Goal: Task Accomplishment & Management: Complete application form

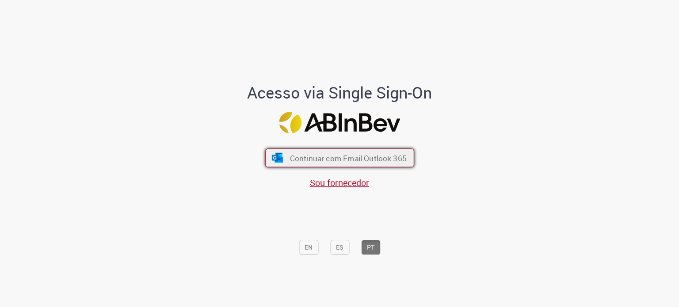
click at [336, 157] on span "Continuar com Email Outlook 365" at bounding box center [348, 158] width 117 height 10
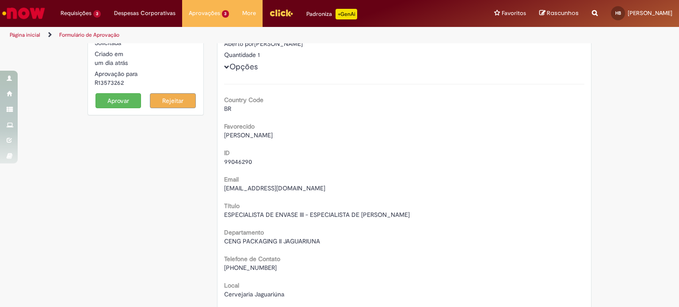
scroll to position [44, 0]
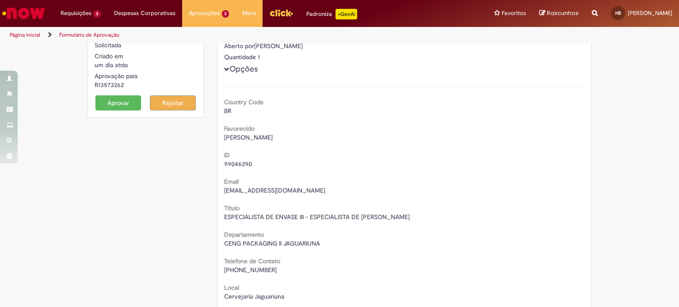
click at [115, 102] on button "Aprovar" at bounding box center [119, 103] width 46 height 15
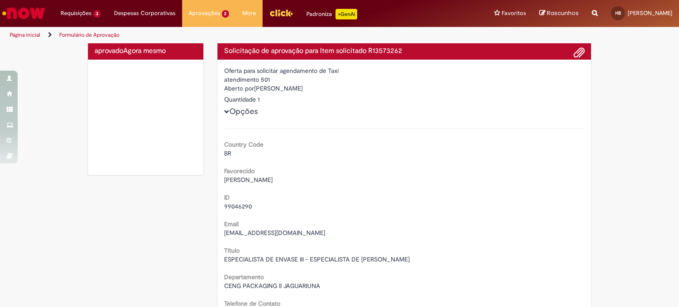
scroll to position [0, 0]
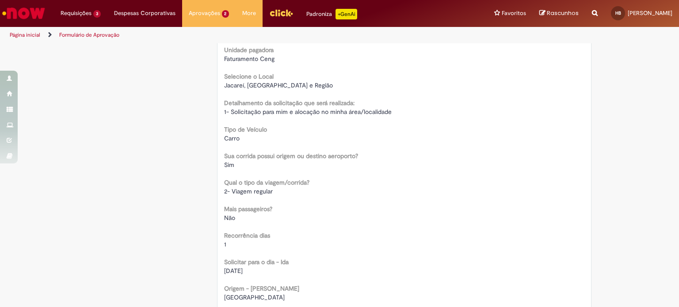
scroll to position [398, 0]
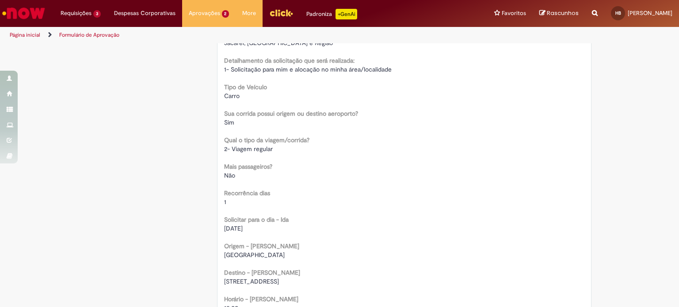
scroll to position [398, 0]
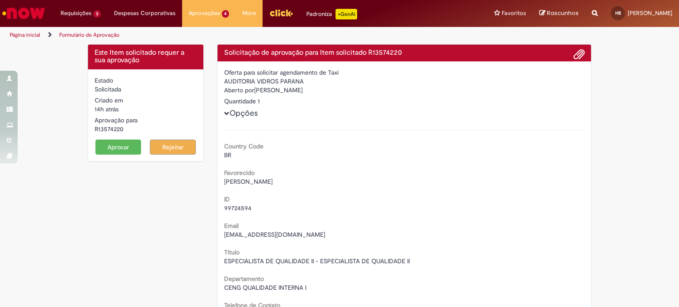
drag, startPoint x: 122, startPoint y: 126, endPoint x: 100, endPoint y: 129, distance: 22.7
click at [100, 129] on div "R13574220" at bounding box center [146, 129] width 102 height 9
drag, startPoint x: 101, startPoint y: 129, endPoint x: 91, endPoint y: 130, distance: 10.3
click at [95, 130] on div "R13574220" at bounding box center [146, 129] width 102 height 9
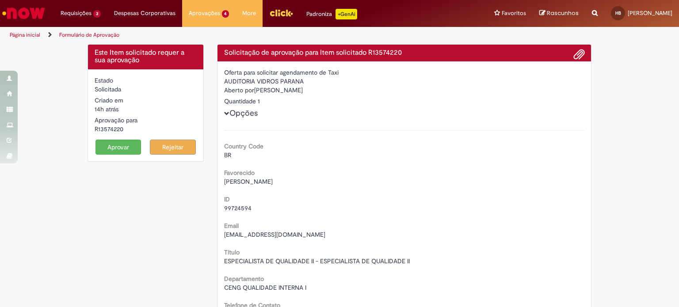
copy div "R13574220"
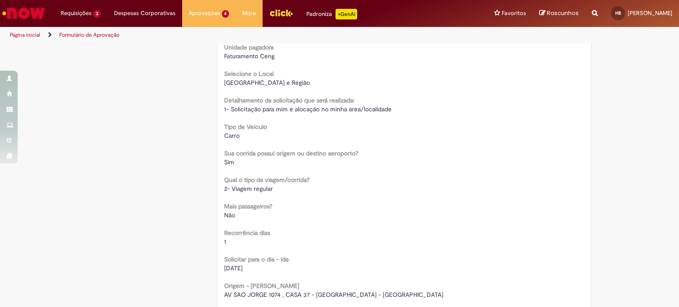
scroll to position [398, 0]
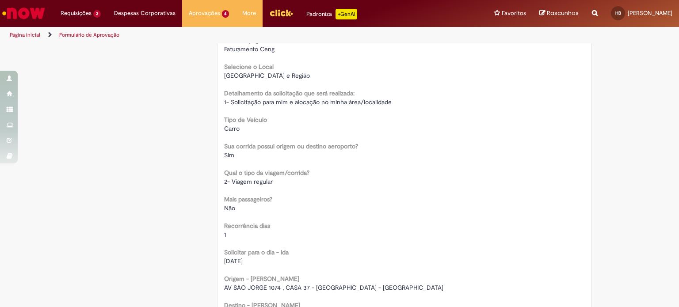
click at [65, 155] on div "Este Item solicitado requer a sua aprovação Estado Solicitada Criado em 14h atr…" at bounding box center [339, 291] width 679 height 1291
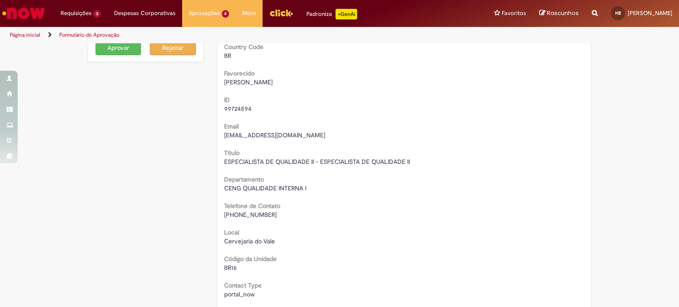
scroll to position [0, 0]
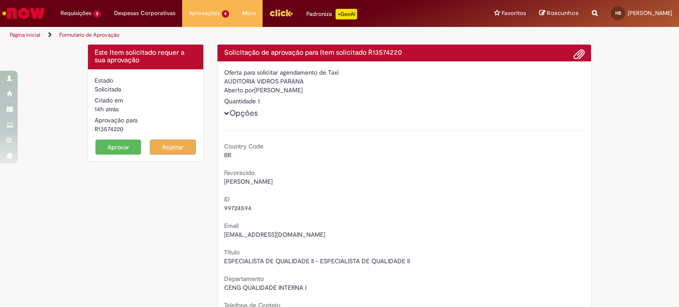
click at [171, 148] on button "Rejeitar" at bounding box center [173, 147] width 46 height 15
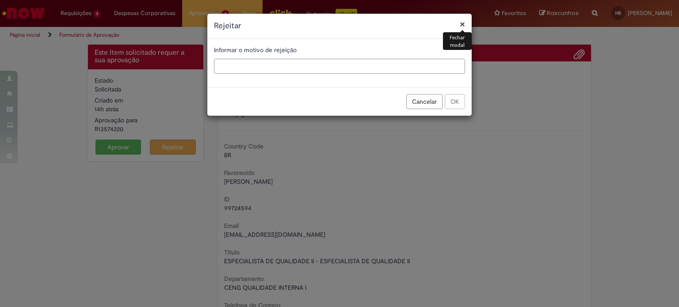
click at [258, 69] on input "text" at bounding box center [339, 66] width 251 height 15
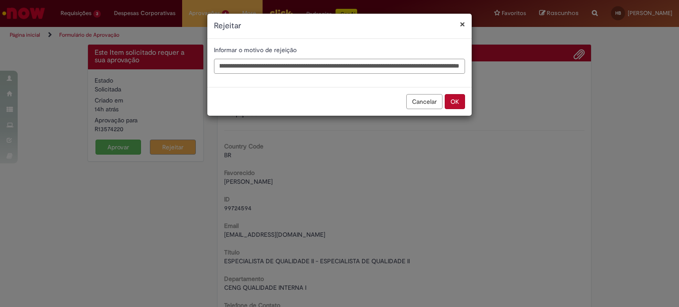
scroll to position [0, 108]
type input "**********"
click at [456, 102] on button "OK" at bounding box center [455, 101] width 20 height 15
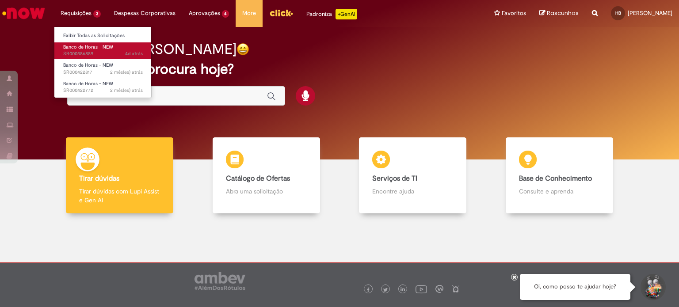
click at [101, 46] on span "Banco de Horas - NEW" at bounding box center [88, 47] width 50 height 7
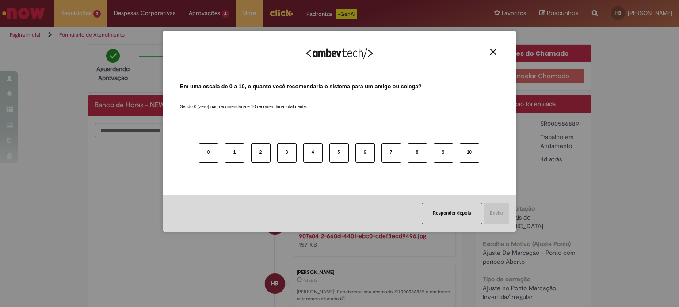
click at [496, 49] on img "Close" at bounding box center [493, 52] width 7 height 7
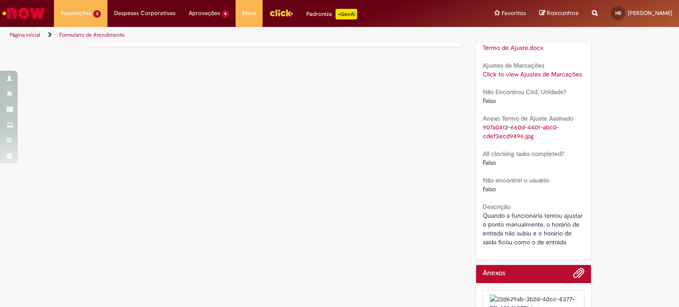
scroll to position [394, 0]
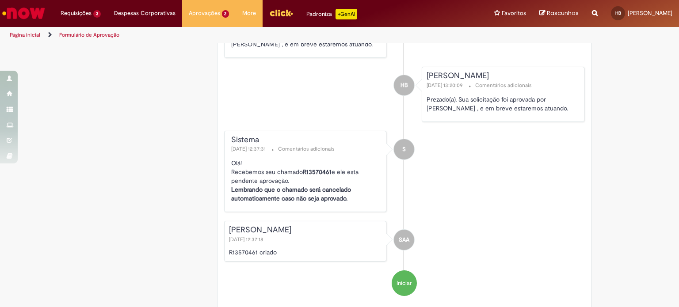
scroll to position [1406, 0]
